Goal: Go to known website: Go to known website

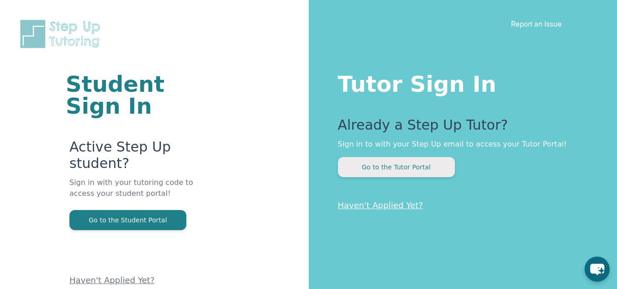
click at [417, 167] on button "Go to the Tutor Portal" at bounding box center [396, 167] width 117 height 20
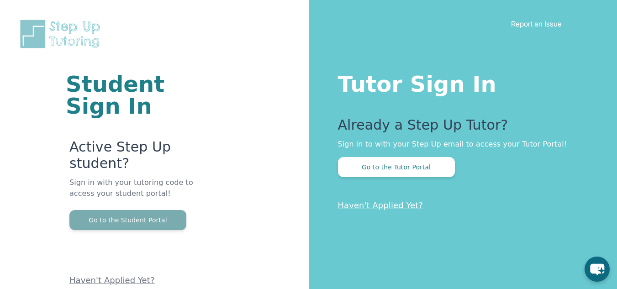
click at [167, 220] on button "Go to the Student Portal" at bounding box center [127, 220] width 117 height 20
